Goal: Task Accomplishment & Management: Use online tool/utility

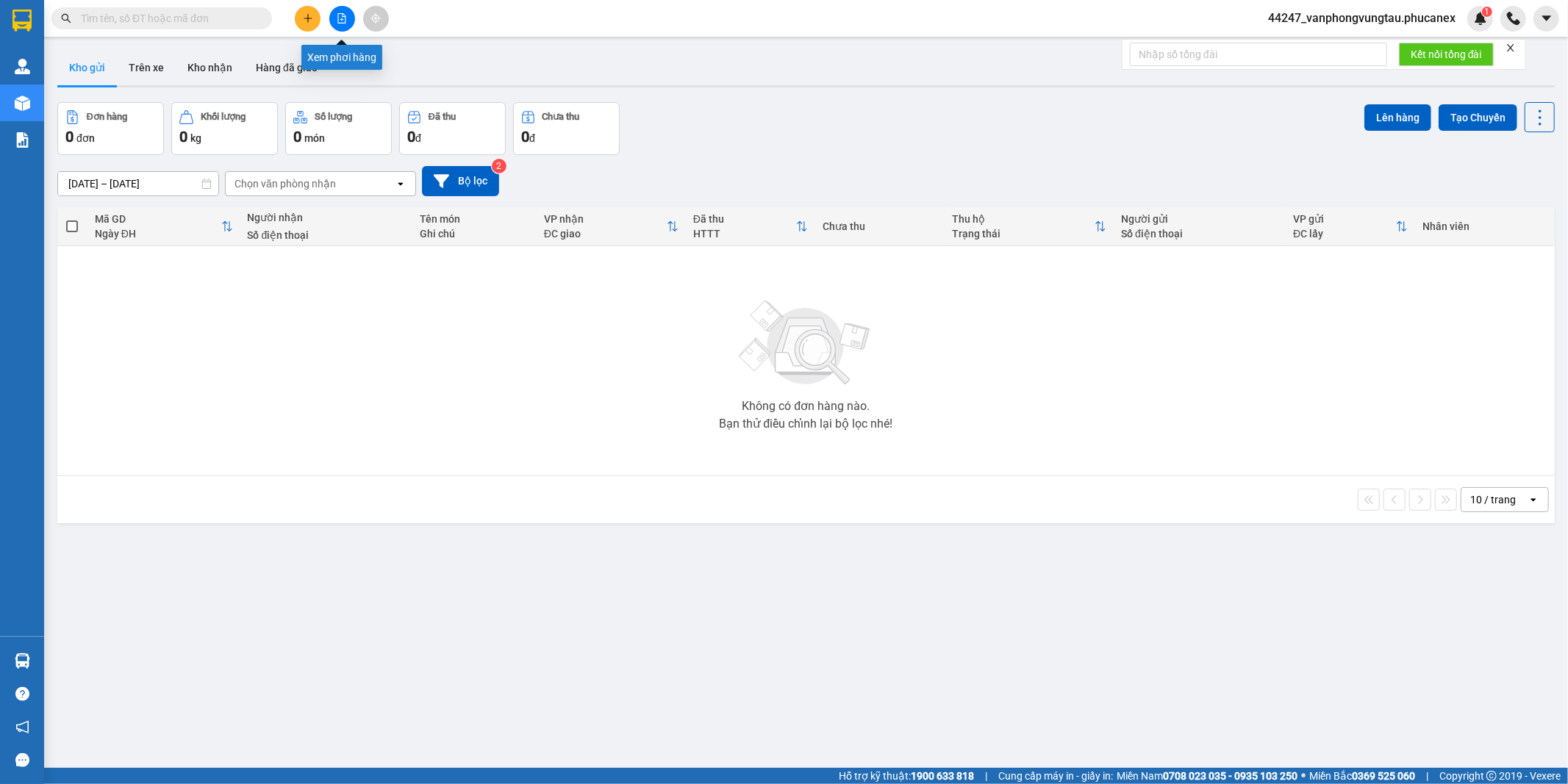
click at [340, 19] on icon "file-add" at bounding box center [341, 18] width 10 height 10
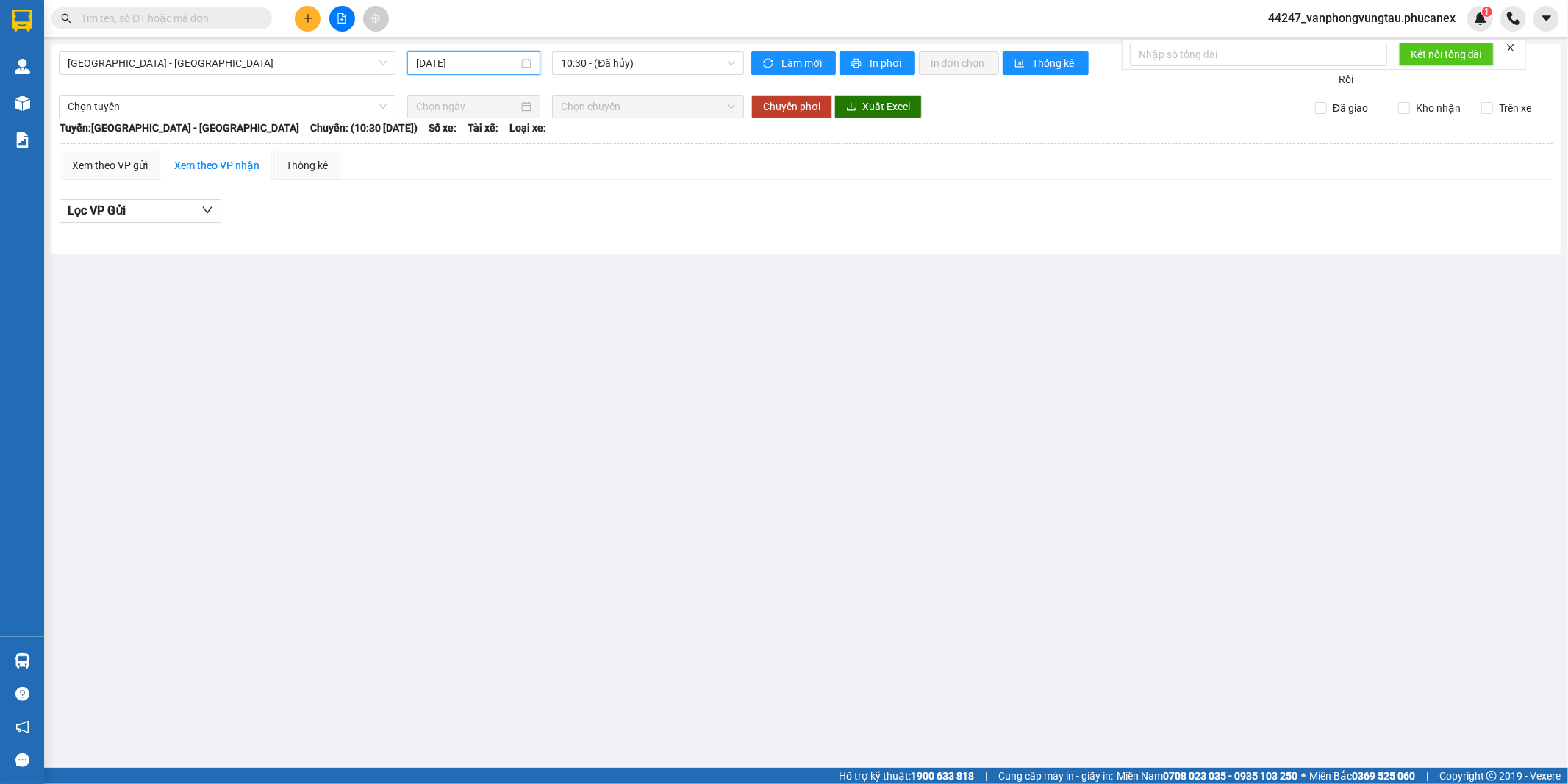
click at [447, 68] on input "[DATE]" at bounding box center [468, 62] width 102 height 16
click at [592, 168] on div "13" at bounding box center [588, 170] width 18 height 18
type input "13/09/2025"
click at [612, 68] on span "20:00 - (Đã hủy)" at bounding box center [648, 63] width 173 height 22
click at [122, 61] on span "Nha Trang - Sài Gòn" at bounding box center [227, 63] width 320 height 22
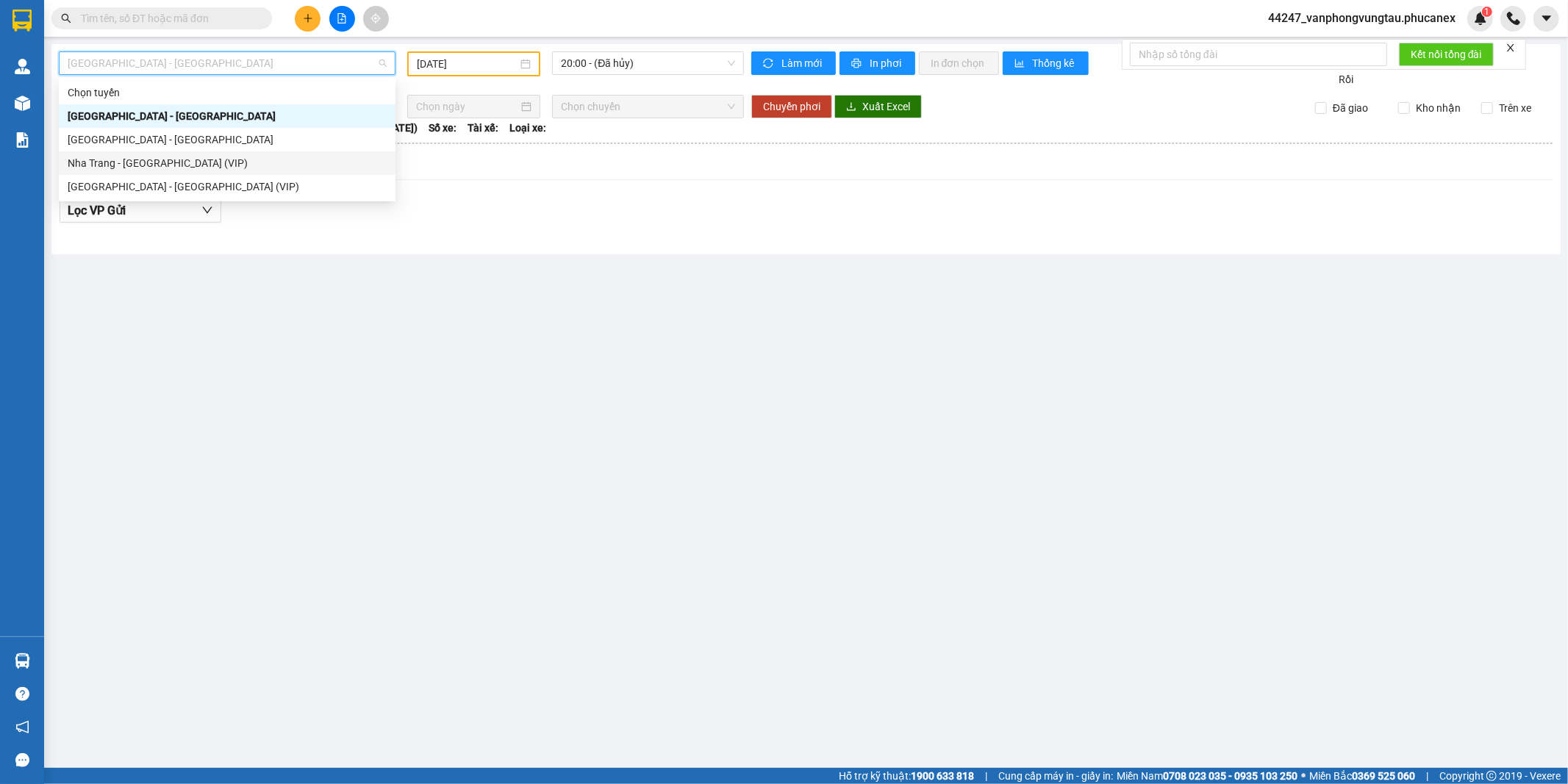
click at [134, 162] on div "Nha Trang - Sài Gòn (VIP)" at bounding box center [227, 163] width 320 height 16
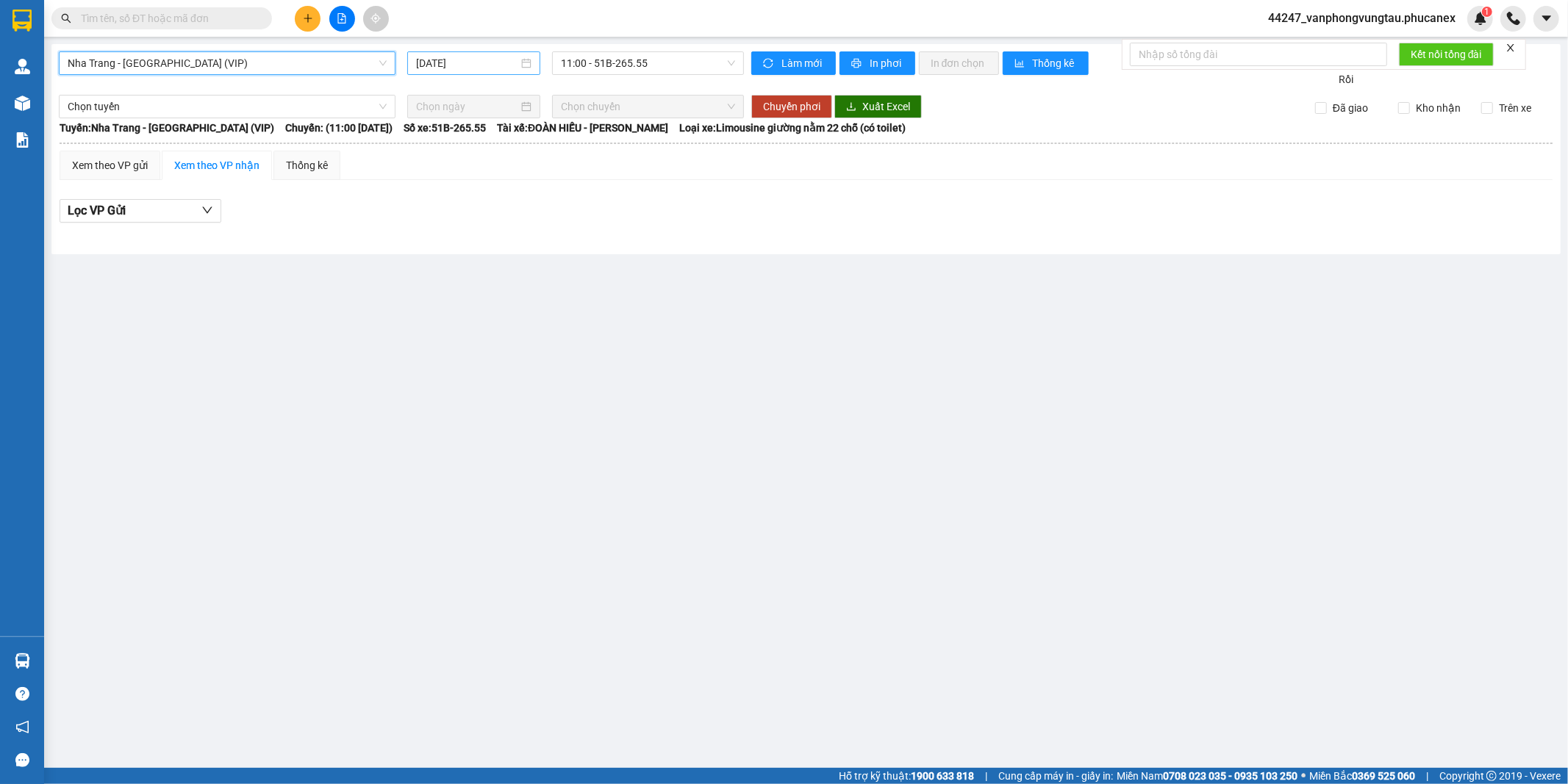
click at [452, 70] on input "14/09/2025" at bounding box center [468, 62] width 102 height 16
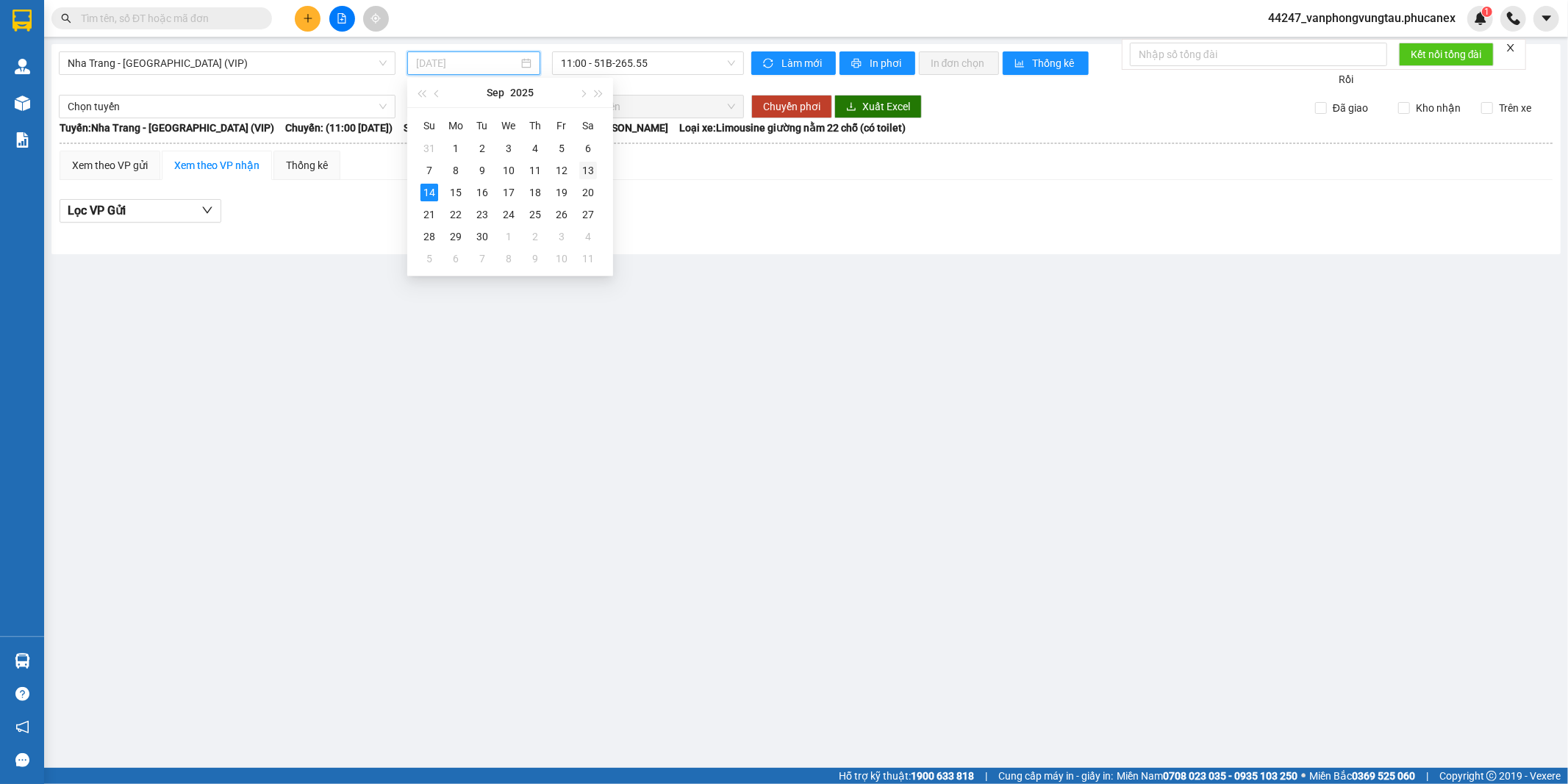
click at [587, 175] on div "13" at bounding box center [588, 170] width 18 height 18
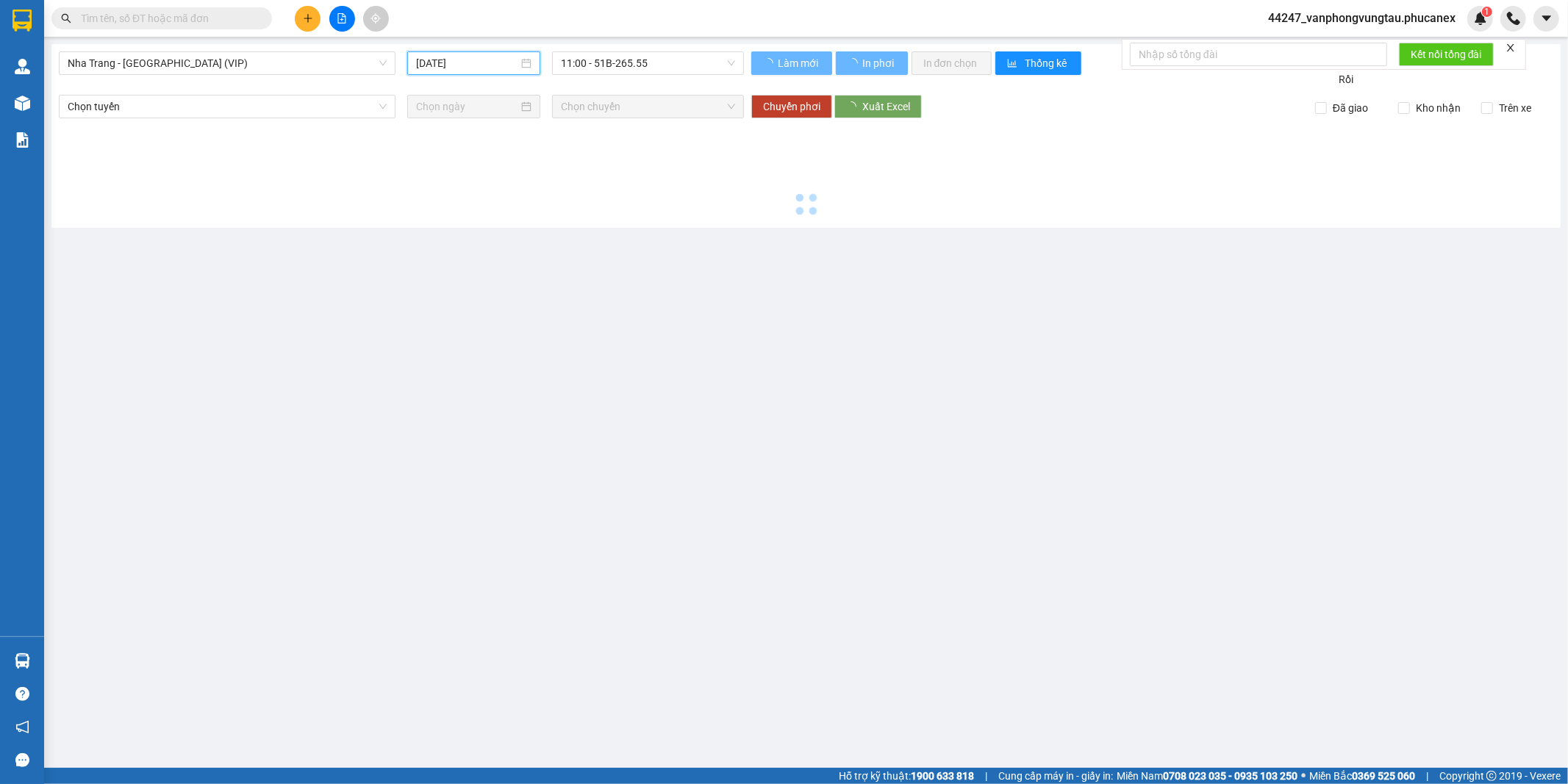
type input "13/09/2025"
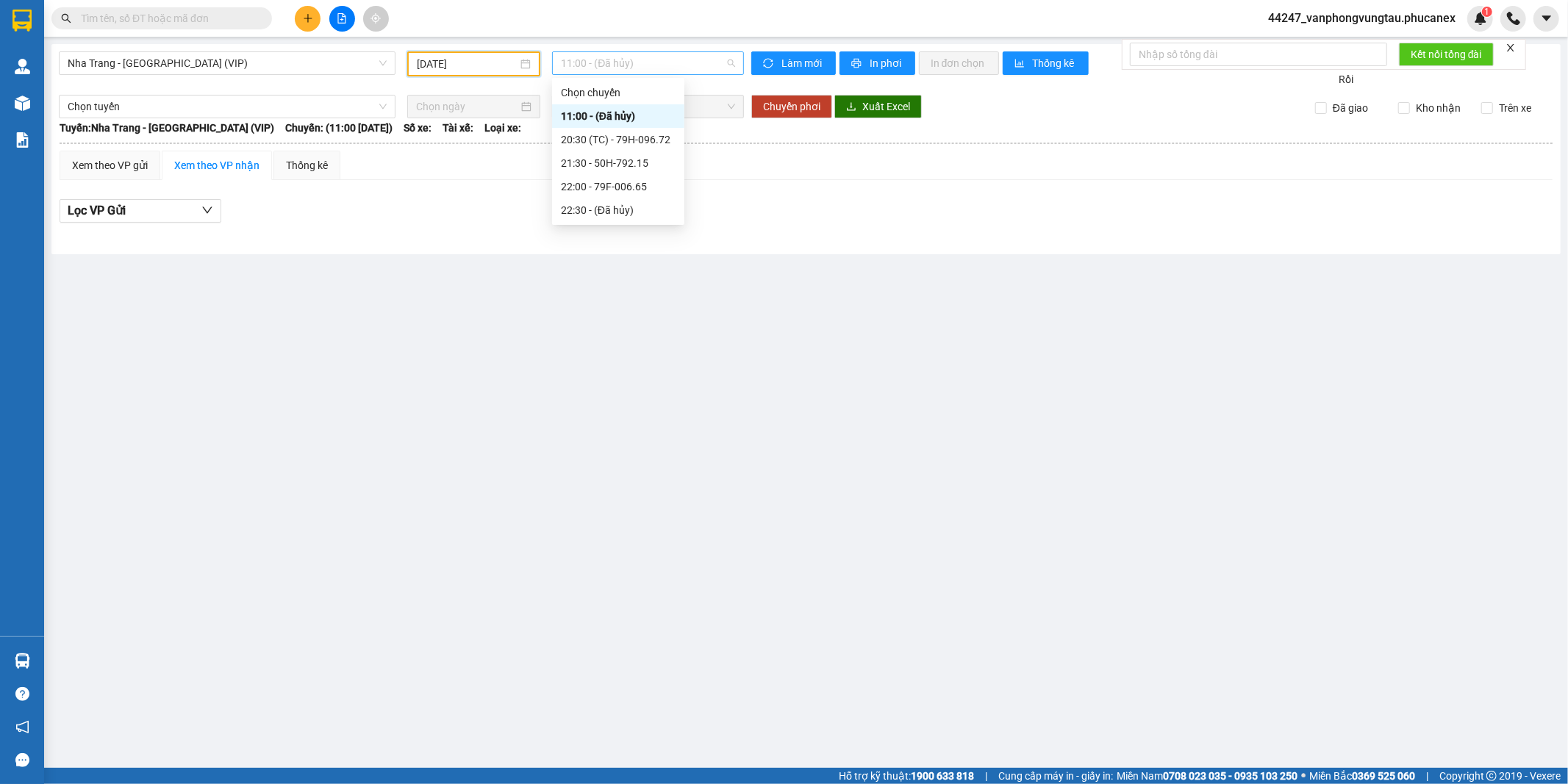
click at [616, 68] on span "11:00 - (Đã hủy)" at bounding box center [648, 63] width 173 height 22
click at [596, 144] on div "20:30 (TC) - 79H-096.72" at bounding box center [618, 139] width 115 height 16
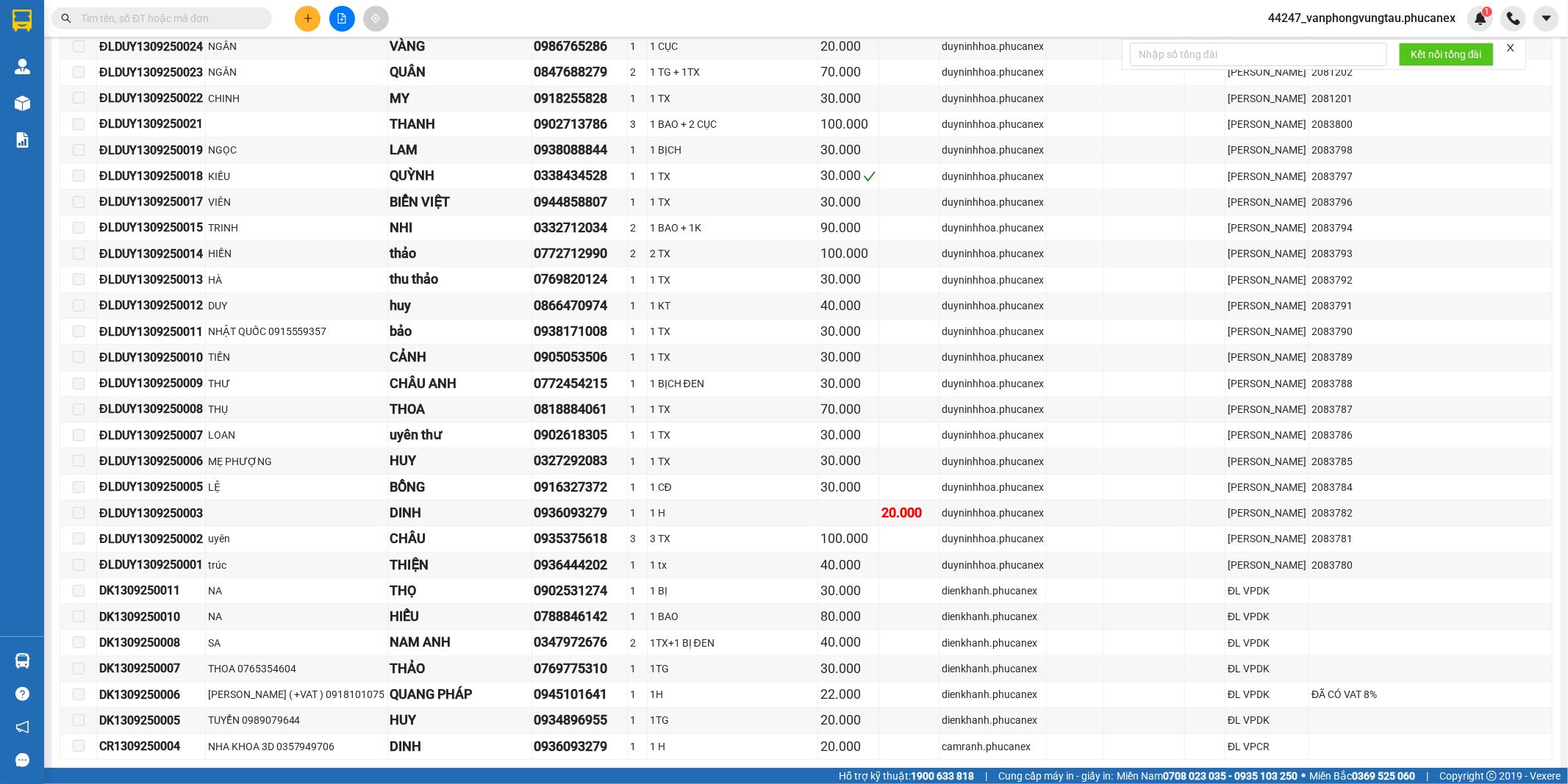
scroll to position [3338, 0]
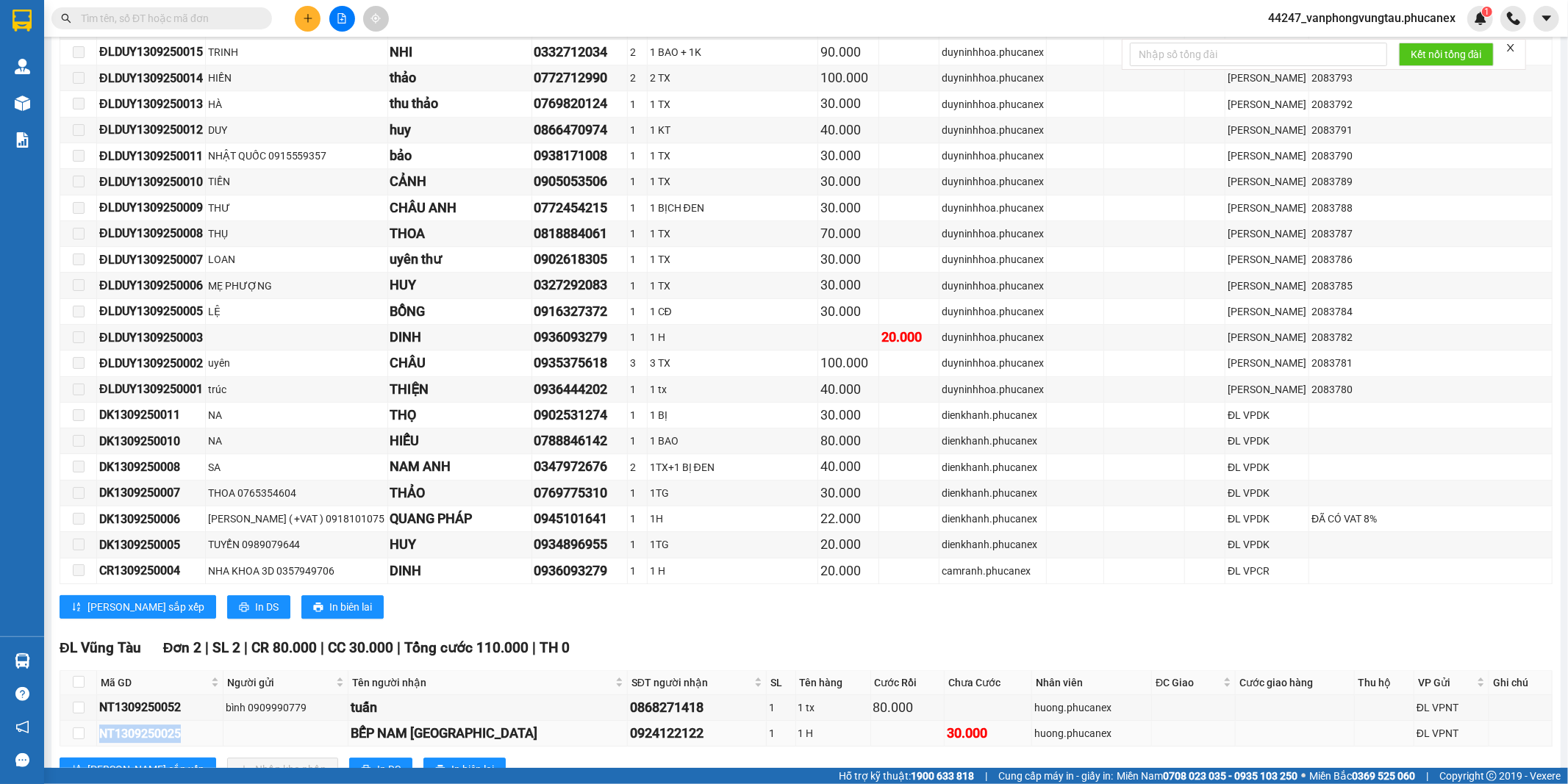
drag, startPoint x: 197, startPoint y: 678, endPoint x: 113, endPoint y: 677, distance: 84.0
click at [105, 724] on div "NT1309250025" at bounding box center [160, 734] width 121 height 19
copy div "T1309250025"
